Goal: Task Accomplishment & Management: Use online tool/utility

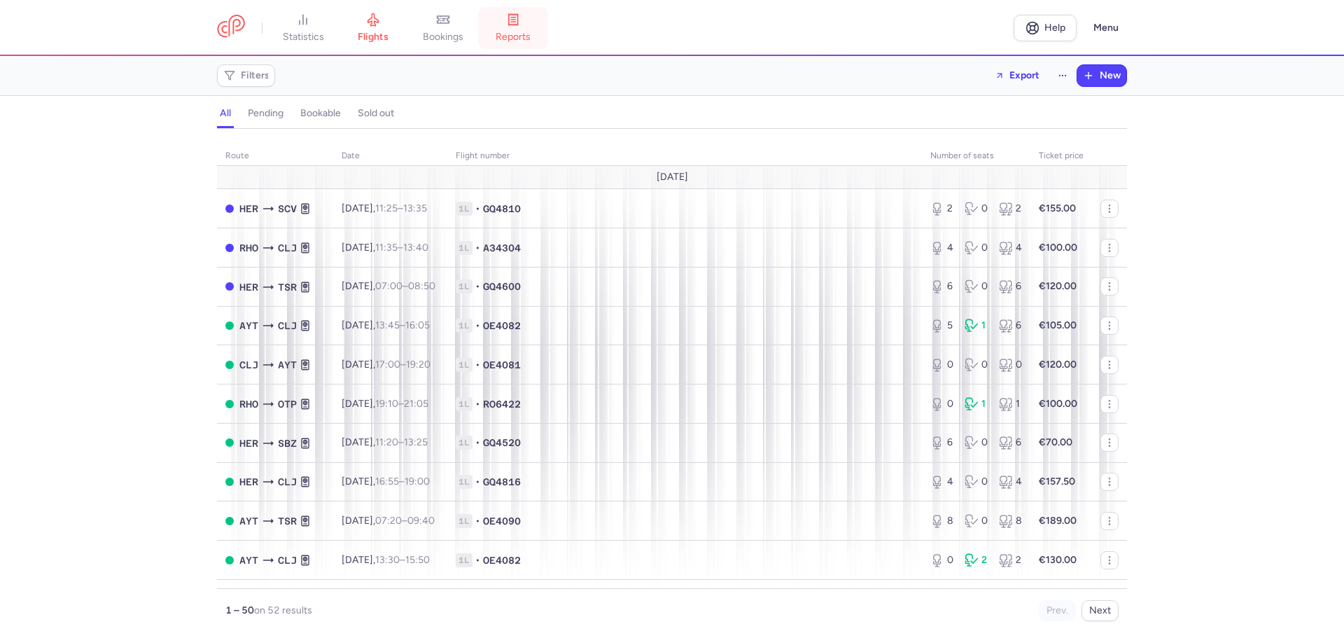
click at [519, 28] on link "reports" at bounding box center [513, 28] width 70 height 31
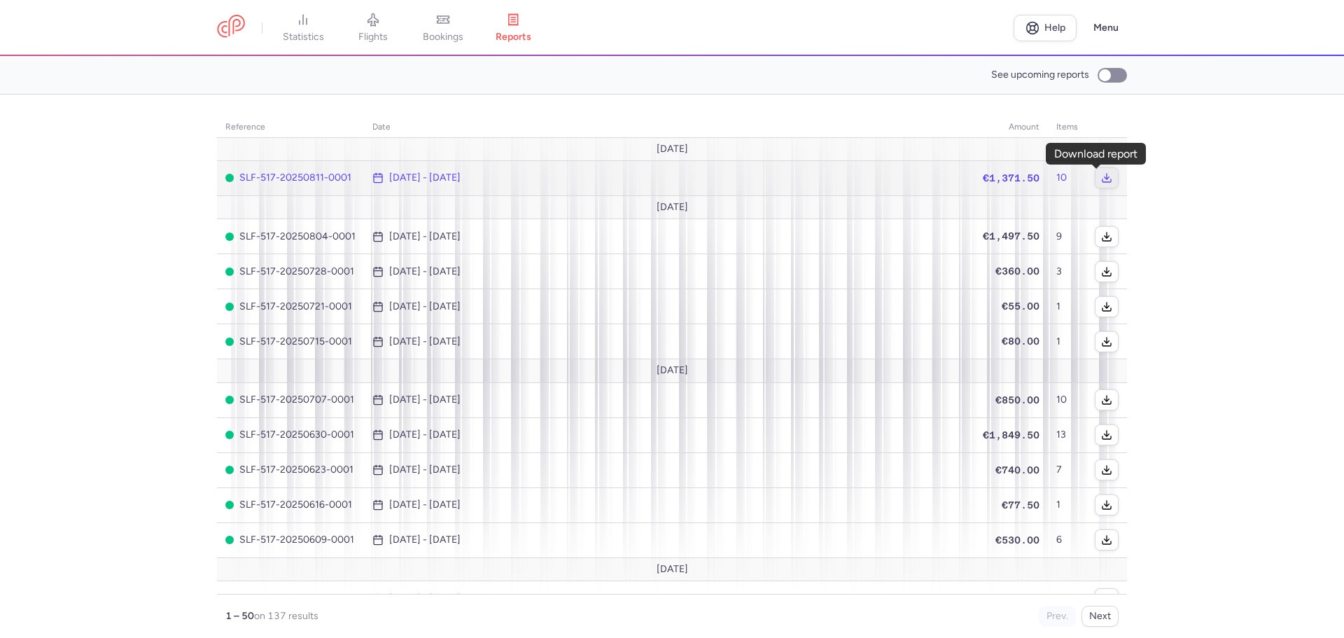
click at [1095, 176] on button "button" at bounding box center [1106, 178] width 22 height 20
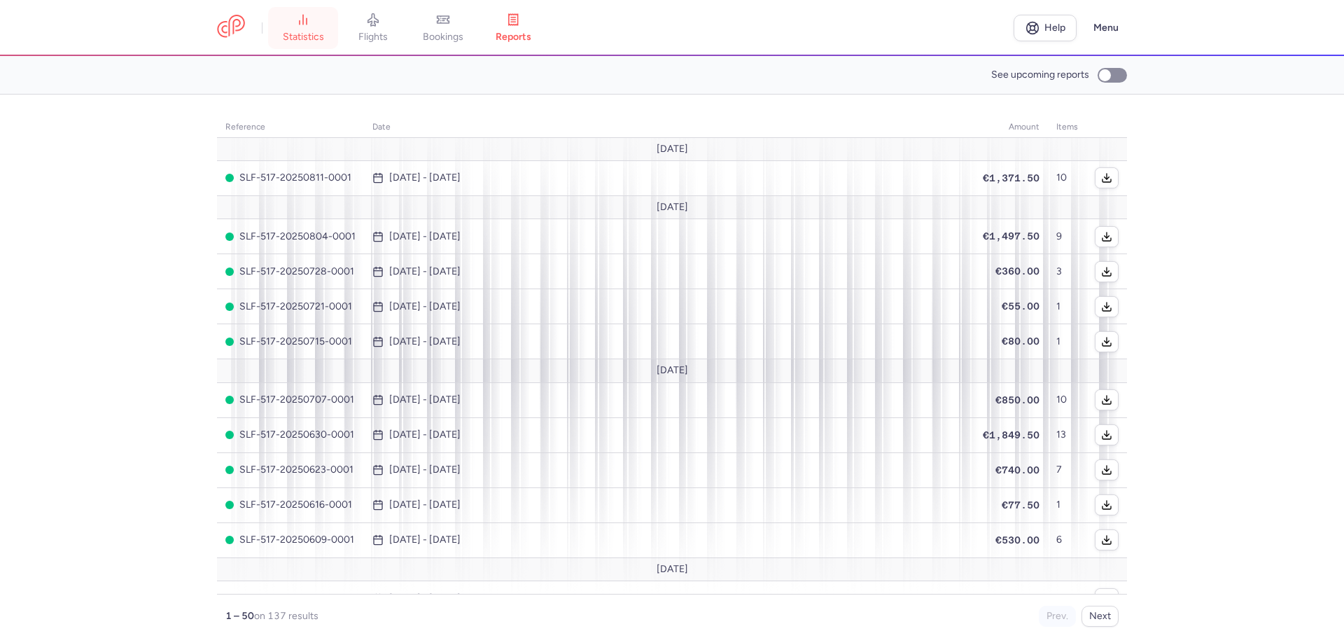
click at [308, 29] on link "statistics" at bounding box center [303, 28] width 70 height 31
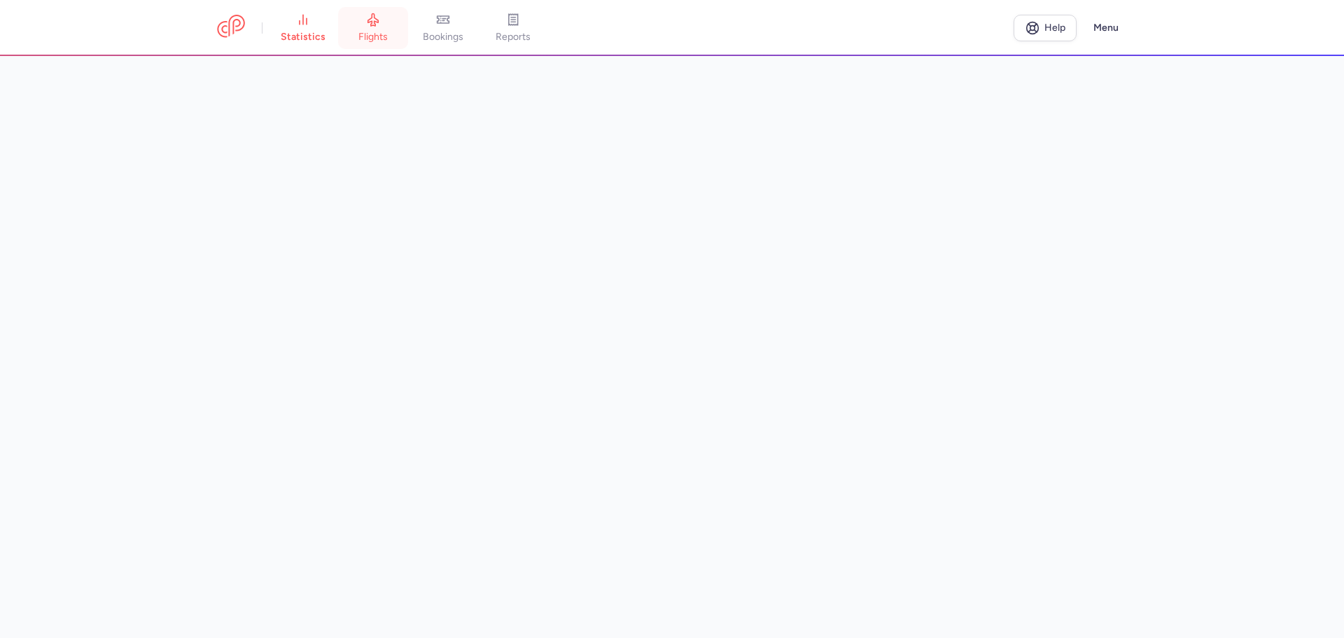
click at [384, 29] on link "flights" at bounding box center [373, 28] width 70 height 31
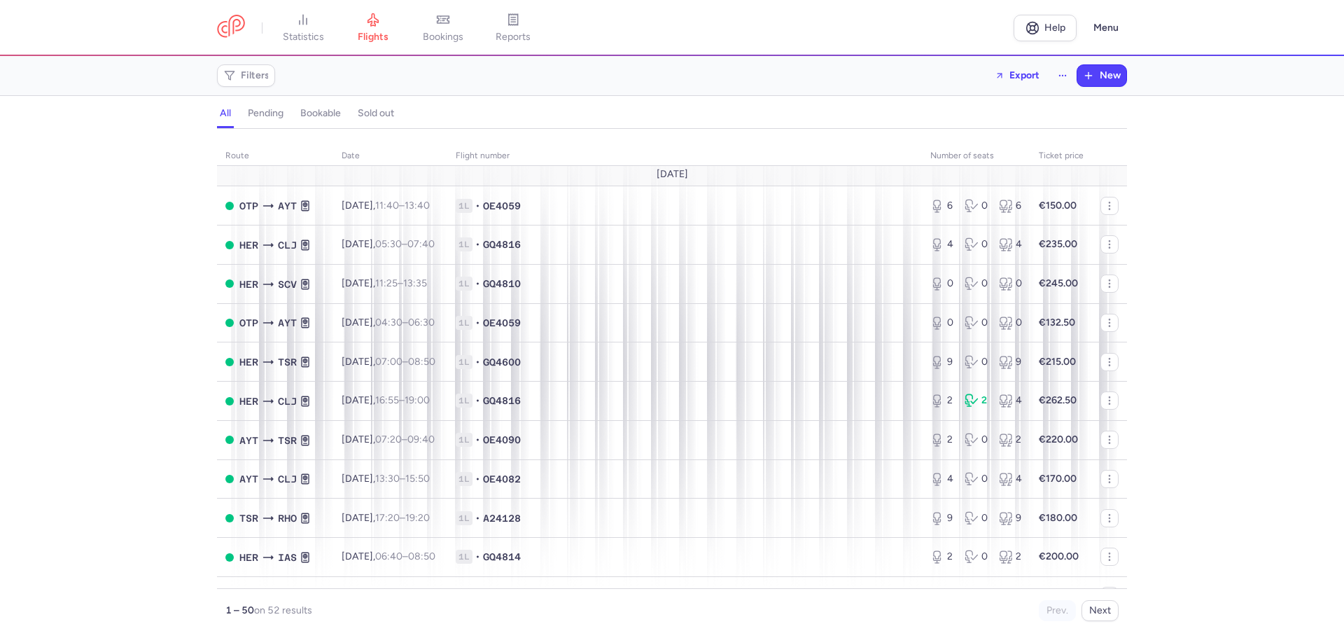
scroll to position [1540, 0]
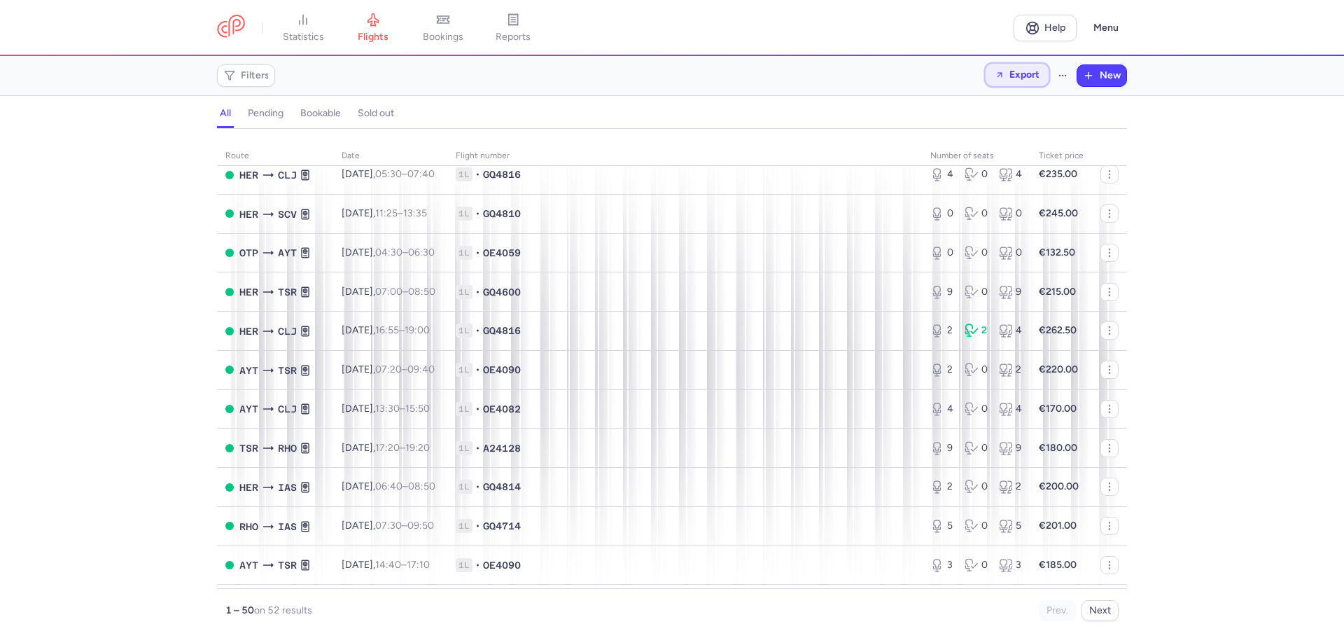
click at [1027, 73] on span "Export" at bounding box center [1024, 74] width 30 height 10
click at [995, 109] on button "Export flights" at bounding box center [978, 112] width 139 height 22
click at [1032, 73] on span "Export" at bounding box center [1024, 74] width 30 height 10
click at [1033, 136] on polyline "button" at bounding box center [1034, 135] width 5 height 2
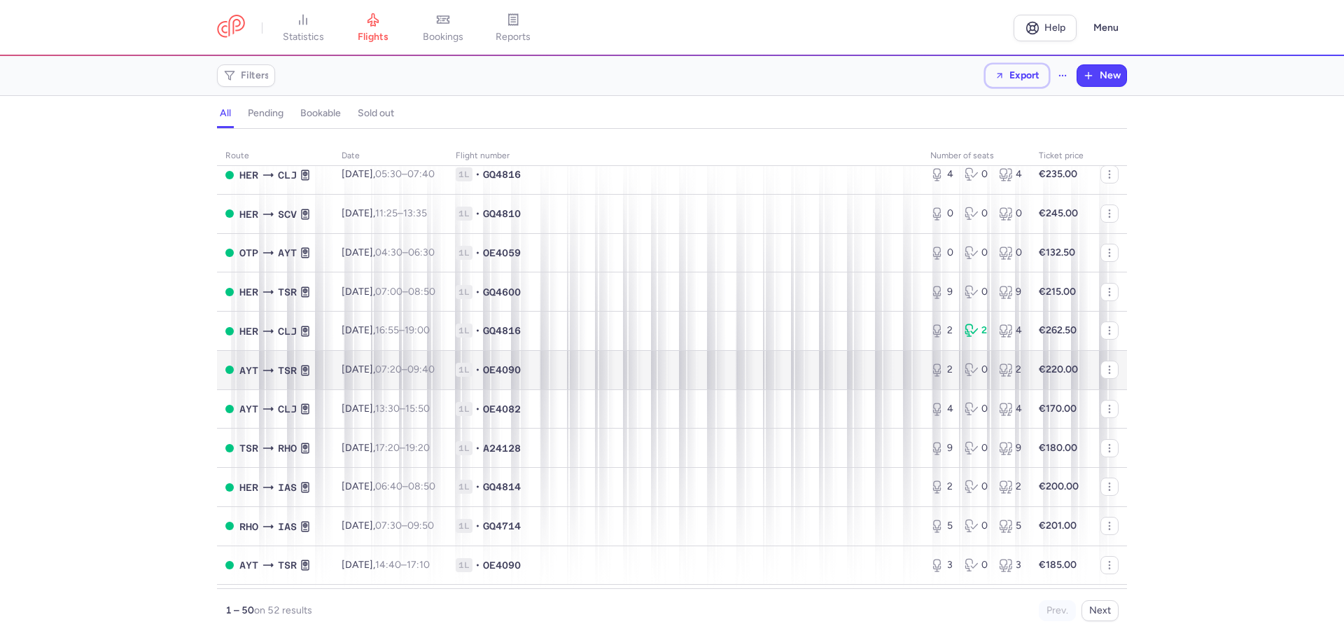
scroll to position [1575, 0]
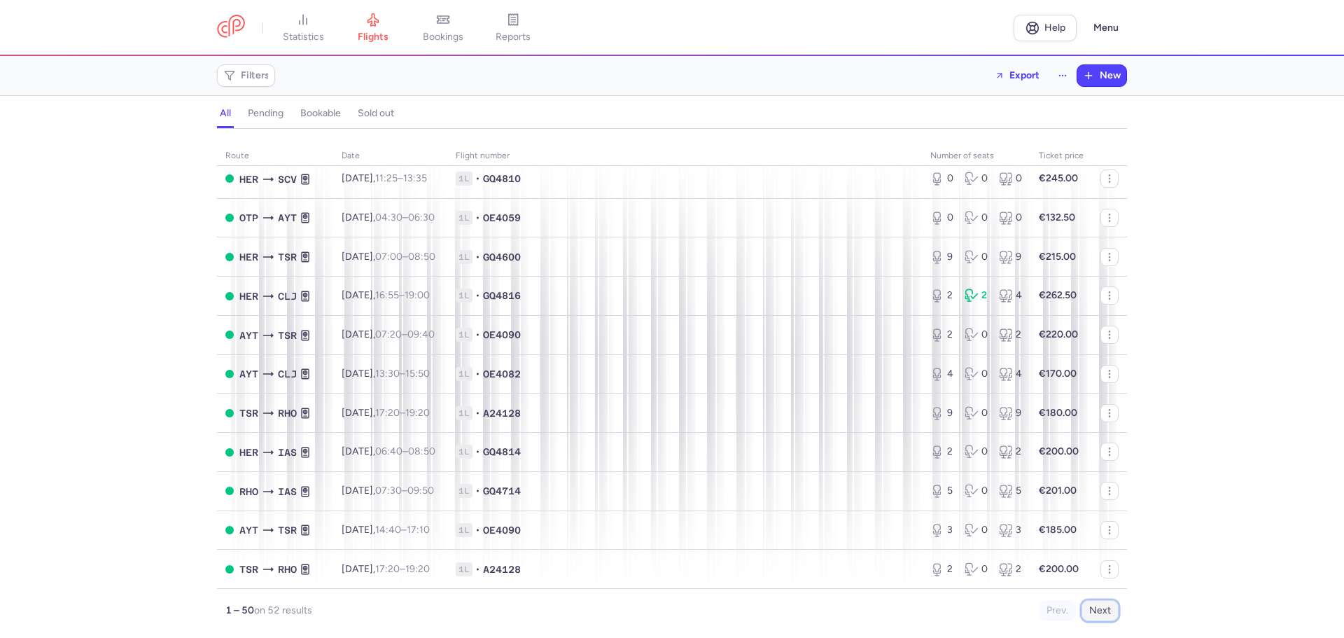
click at [1097, 612] on button "Next" at bounding box center [1099, 610] width 37 height 21
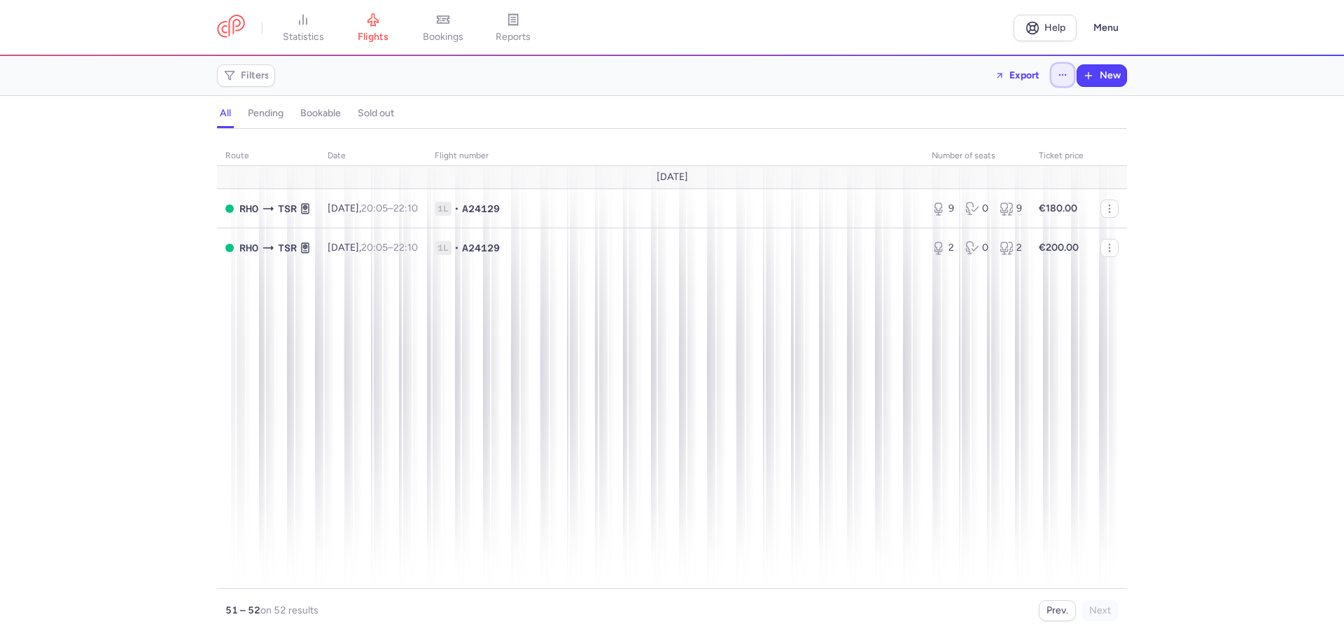
click at [1062, 75] on icon "button" at bounding box center [1063, 75] width 10 height 10
click at [1062, 77] on icon "button" at bounding box center [1063, 75] width 10 height 10
drag, startPoint x: 1047, startPoint y: 117, endPoint x: 1067, endPoint y: 120, distance: 20.5
click at [1067, 120] on label "See past flights" at bounding box center [992, 114] width 161 height 26
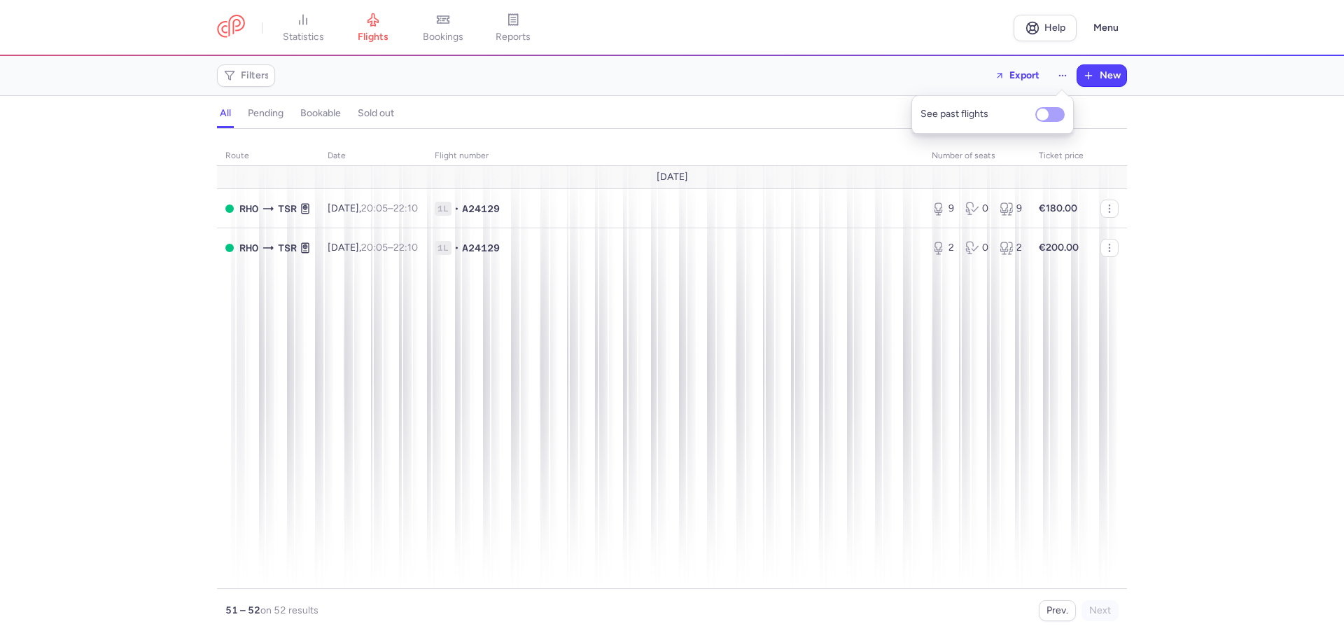
click at [1065, 120] on input "See past flights" at bounding box center [1049, 114] width 29 height 15
checkbox input "true"
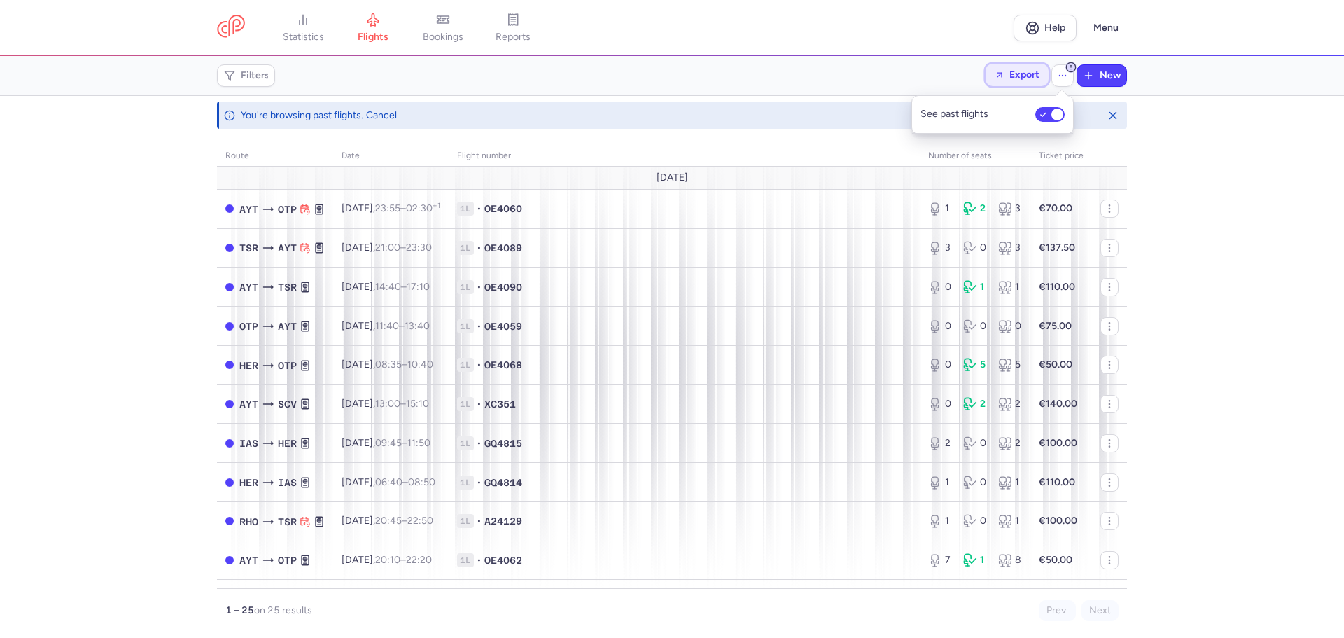
click at [1034, 73] on span "Export" at bounding box center [1024, 74] width 30 height 10
click at [977, 134] on button "Export PNLs" at bounding box center [978, 135] width 139 height 22
